Goal: Communication & Community: Ask a question

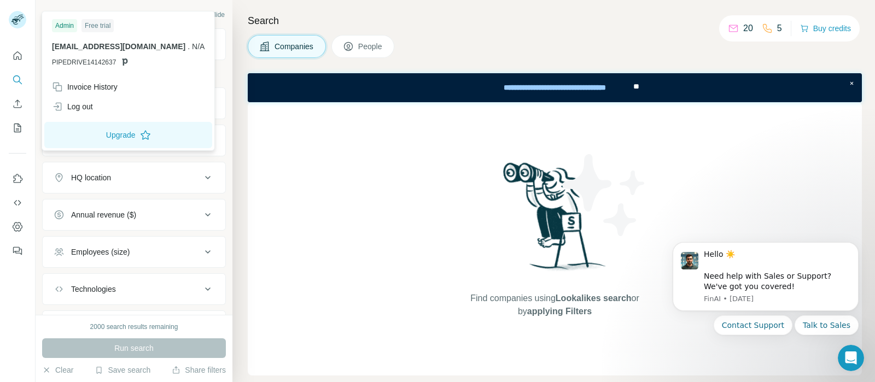
click at [111, 56] on div "jairamostacisa@gmail.com . N/A PIPEDRIVE14142637" at bounding box center [128, 54] width 153 height 26
click at [96, 59] on span "PIPEDRIVE14142637" at bounding box center [84, 62] width 64 height 10
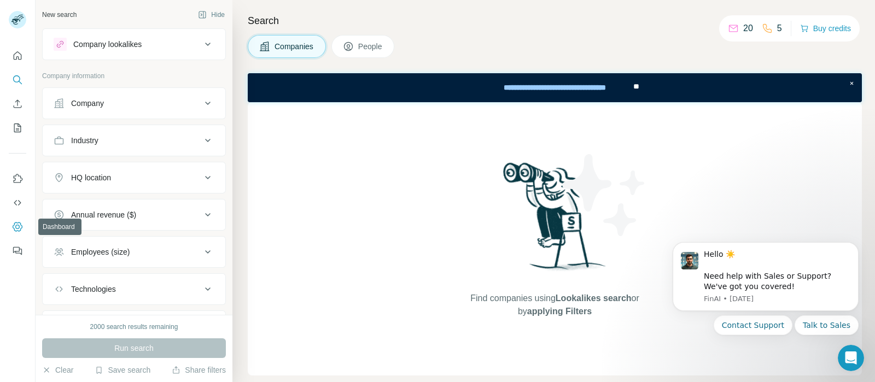
click at [16, 228] on icon "Dashboard" at bounding box center [17, 227] width 4 height 4
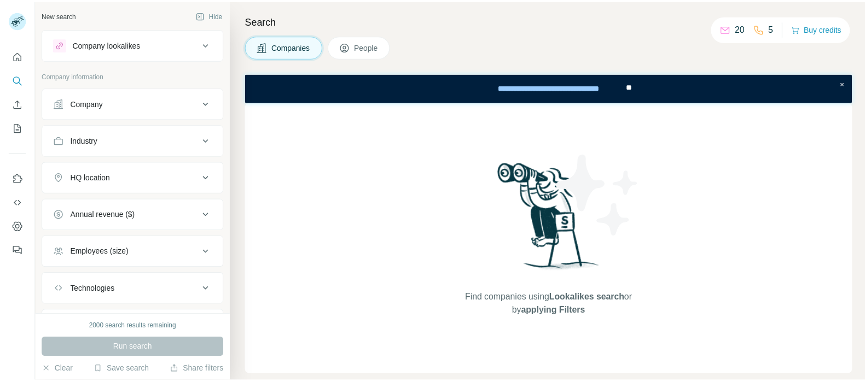
scroll to position [56, 0]
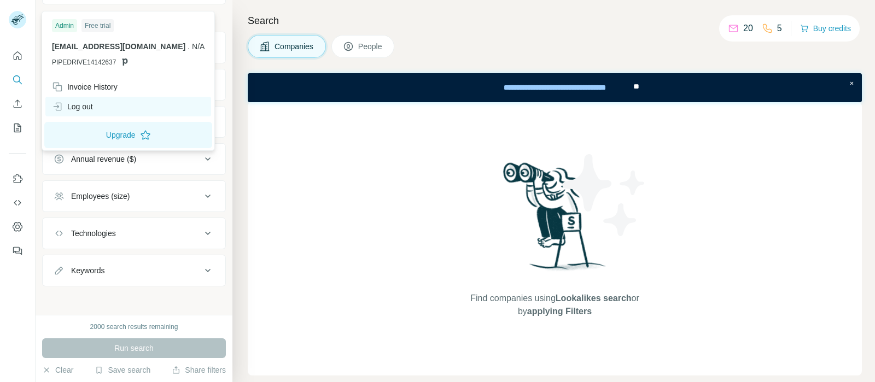
click at [91, 106] on div "Log out" at bounding box center [72, 106] width 41 height 11
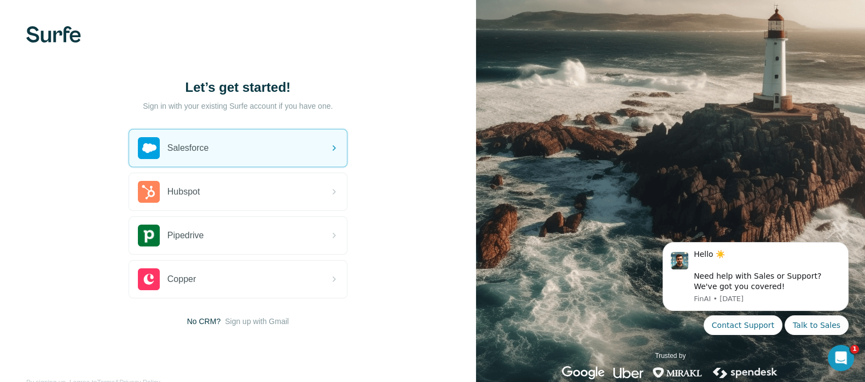
click at [206, 104] on p "Sign in with your existing Surfe account if you have one." at bounding box center [238, 106] width 190 height 11
drag, startPoint x: 206, startPoint y: 104, endPoint x: 341, endPoint y: 103, distance: 135.1
click at [341, 103] on div "Let’s get started! Sign in with your existing Surfe account if you have one. Sa…" at bounding box center [238, 203] width 219 height 248
click at [381, 137] on div "Let’s get started! Sign in with your existing Surfe account if you have one. Sa…" at bounding box center [238, 203] width 476 height 406
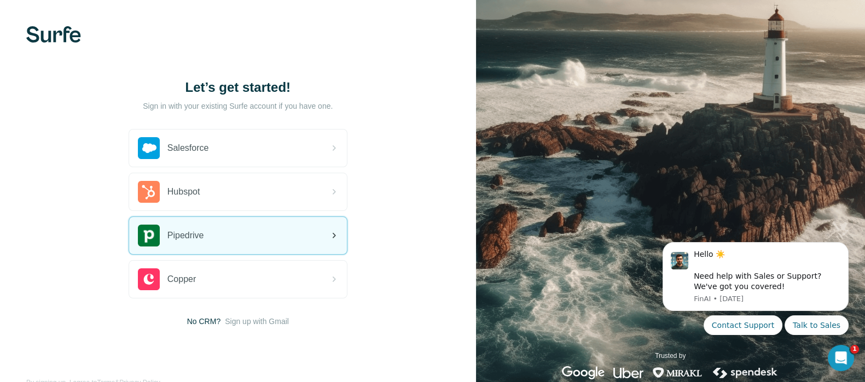
click at [335, 242] on div "Pipedrive" at bounding box center [238, 235] width 218 height 37
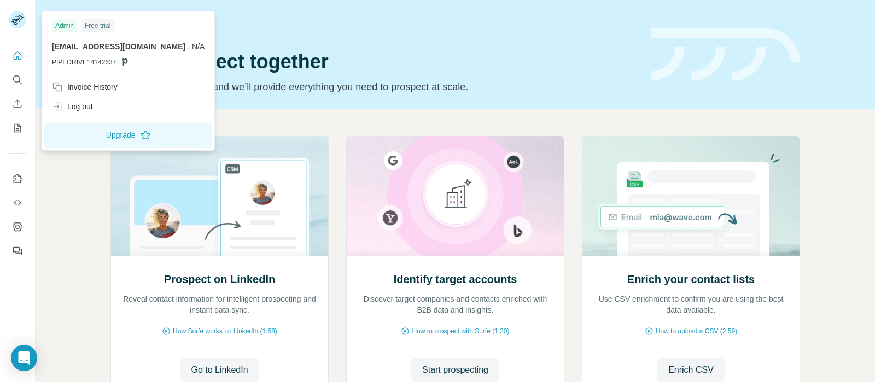
click at [68, 27] on div "Admin" at bounding box center [64, 25] width 25 height 13
click at [94, 26] on div "Free trial" at bounding box center [98, 25] width 32 height 13
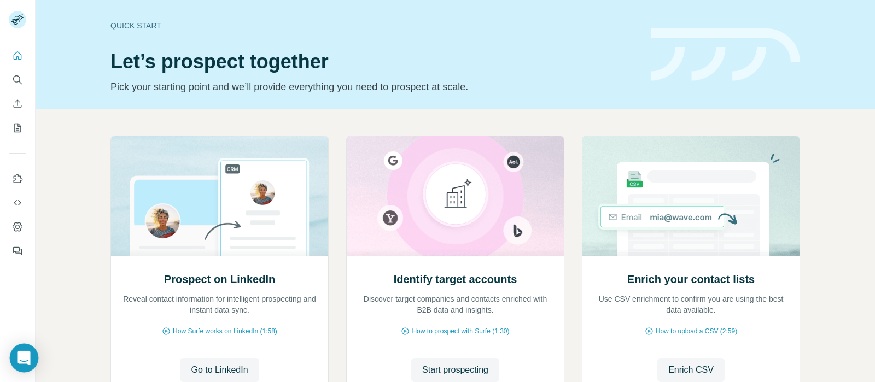
click at [21, 360] on icon "Open Intercom Messenger" at bounding box center [24, 358] width 14 height 14
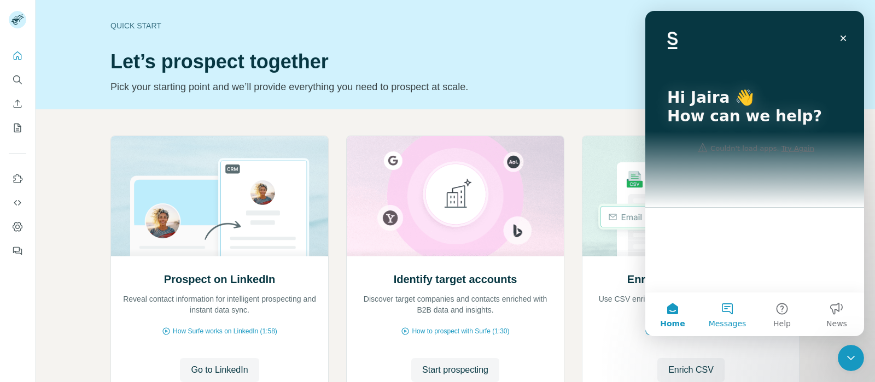
click at [725, 309] on button "Messages" at bounding box center [727, 315] width 55 height 44
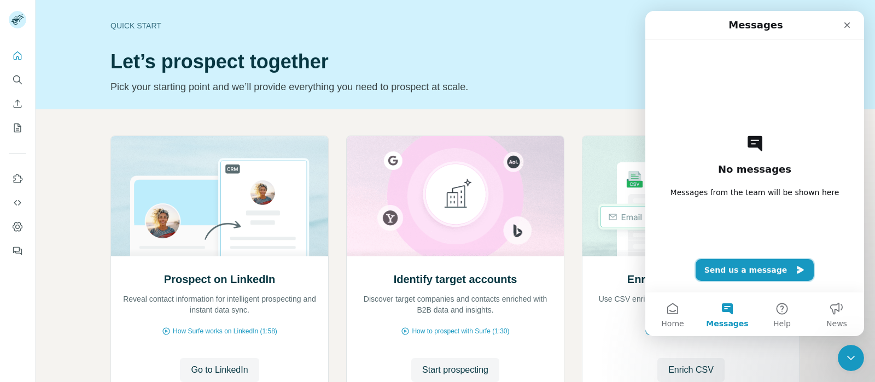
click at [736, 274] on button "Send us a message" at bounding box center [755, 270] width 119 height 22
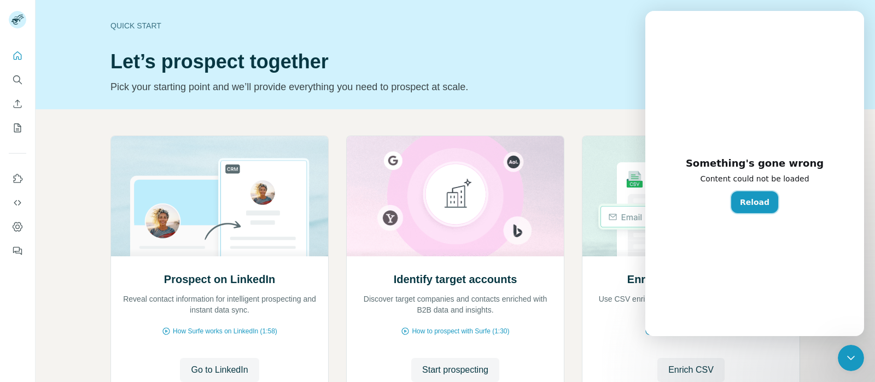
click at [757, 205] on button "Reload" at bounding box center [754, 202] width 47 height 22
click at [753, 195] on button "Reload" at bounding box center [754, 202] width 47 height 22
click at [751, 212] on button "Reload" at bounding box center [754, 202] width 47 height 22
click at [854, 362] on icon "Close Intercom Messenger" at bounding box center [849, 356] width 13 height 13
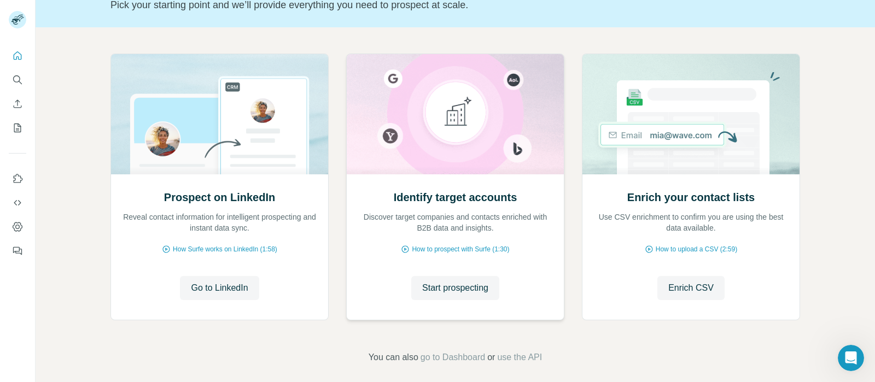
scroll to position [90, 0]
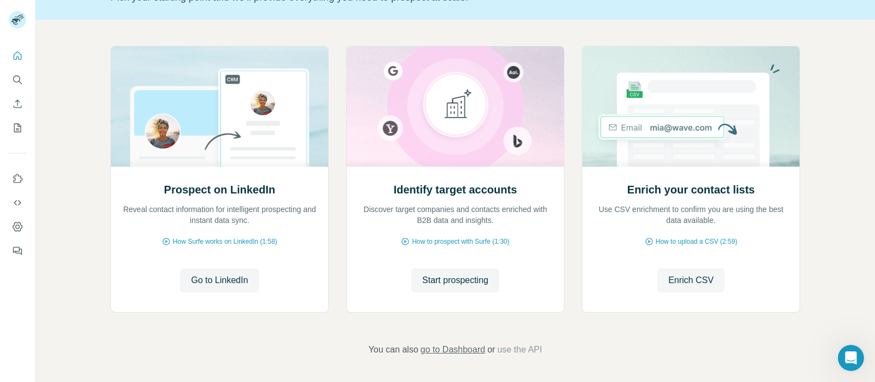
click at [453, 349] on span "go to Dashboard" at bounding box center [453, 350] width 65 height 13
